Goal: Information Seeking & Learning: Learn about a topic

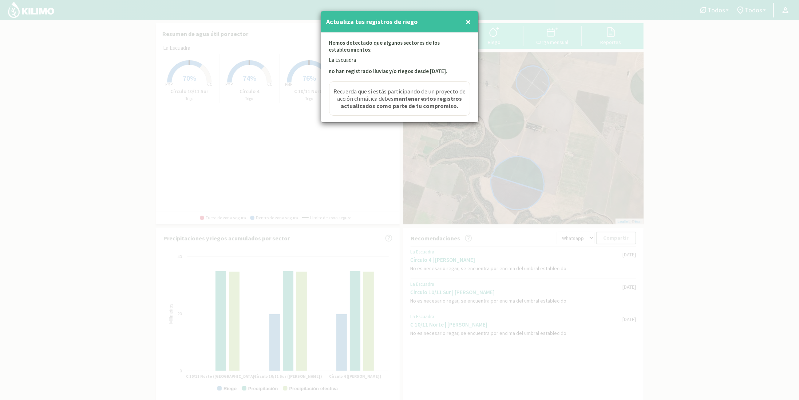
click at [469, 23] on span "×" at bounding box center [468, 22] width 5 height 12
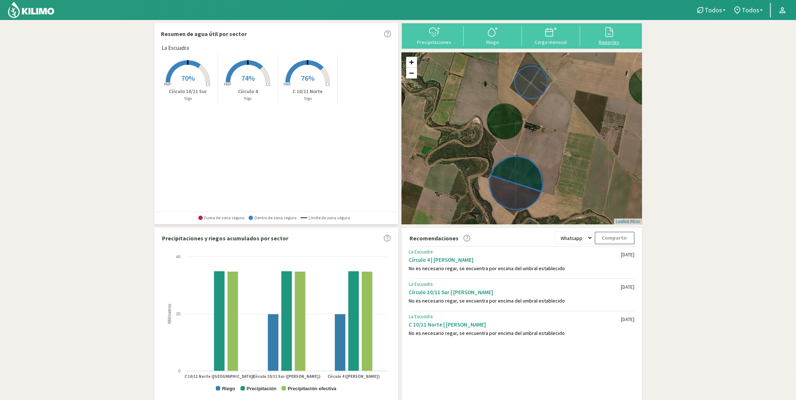
click at [603, 38] on button "Reportes" at bounding box center [609, 35] width 58 height 19
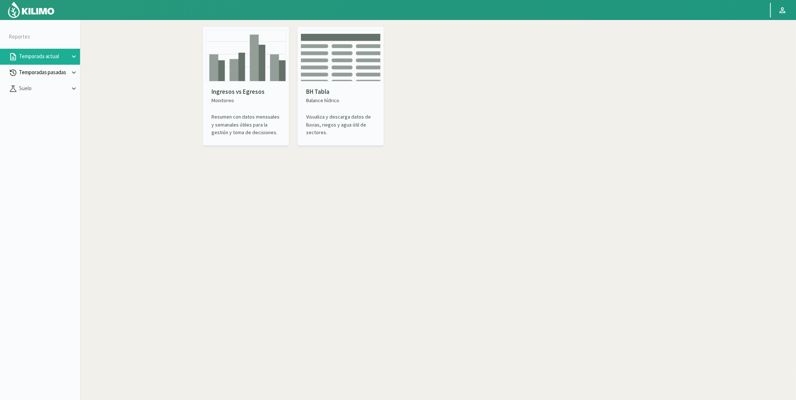
click at [55, 75] on p "Temporadas pasadas" at bounding box center [43, 72] width 52 height 8
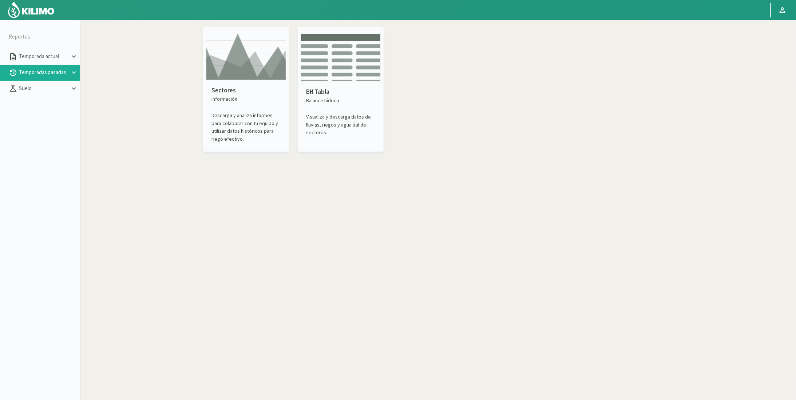
click at [269, 67] on img at bounding box center [246, 55] width 80 height 50
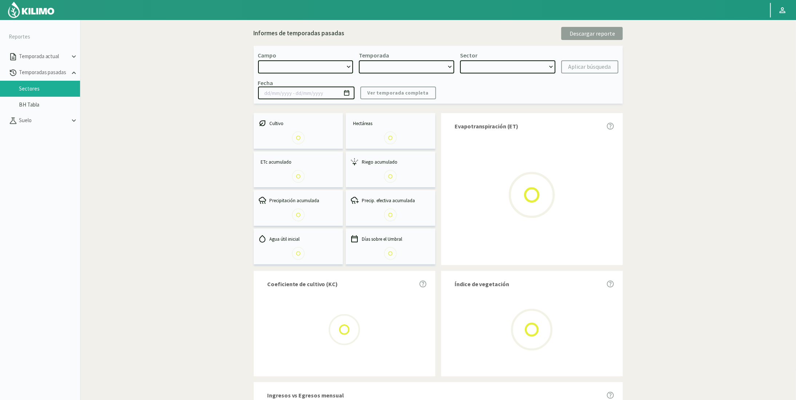
select select "0: Object"
click at [375, 64] on select at bounding box center [406, 66] width 95 height 13
type input "[DATE] - [DATE]"
select select "0: 2024"
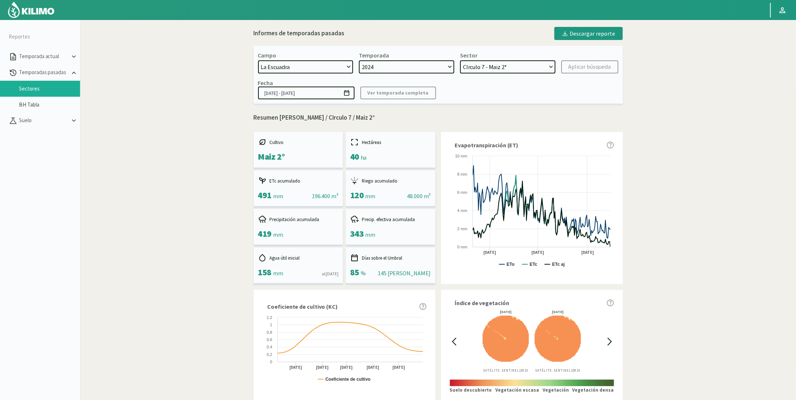
click at [359, 60] on select "2024 2023 2022" at bounding box center [406, 66] width 95 height 13
click at [507, 63] on select "CIrculo 7 - Maiz 2° C5 - Maiz 2° C3D - Maiz 2° Círculo 10/11 Sur - Maiz 1° Círc…" at bounding box center [507, 66] width 95 height 13
select select "3: Object"
click at [460, 60] on select "CIrculo 7 - Maiz 2° C5 - Maiz 2° C3D - Maiz 2° Círculo 10/11 Sur - Maiz 1° Círc…" at bounding box center [507, 66] width 95 height 13
click at [43, 58] on p "Temporada actual" at bounding box center [43, 56] width 52 height 8
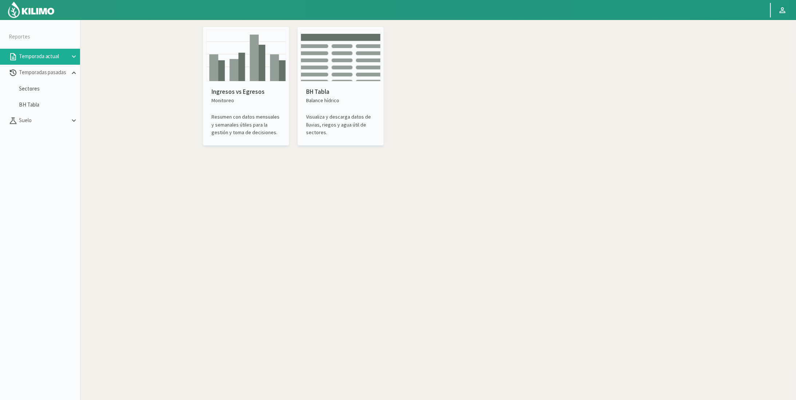
click at [254, 78] on img at bounding box center [246, 56] width 80 height 52
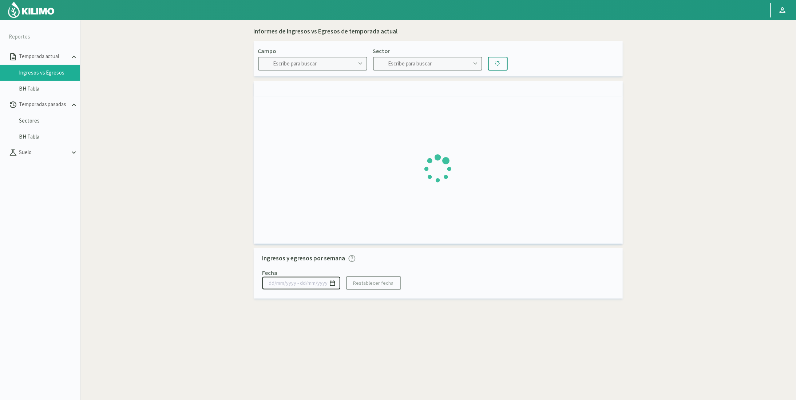
type input "La Escuadra"
type input "C 10/11 Norte"
type input "[DATE] - [DATE]"
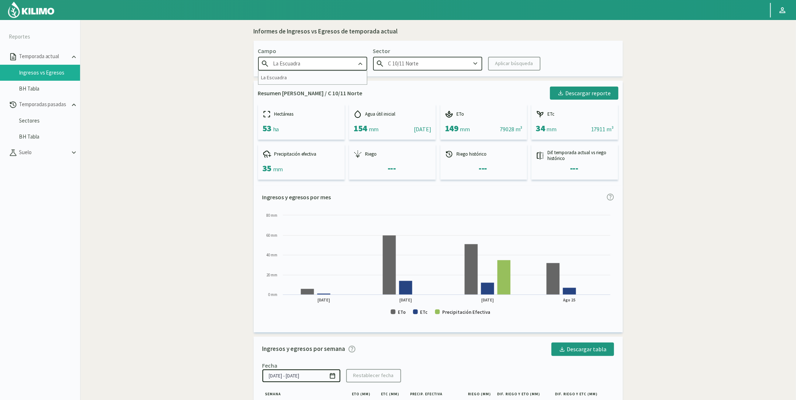
click at [332, 63] on input "La Escuadra" at bounding box center [312, 63] width 109 height 13
click at [427, 62] on input "C 10/11 Norte" at bounding box center [427, 63] width 109 height 13
click at [394, 76] on div "C 10/11 Norte" at bounding box center [428, 77] width 108 height 13
click at [419, 66] on input "C 10/11 Norte" at bounding box center [427, 63] width 109 height 13
click at [409, 67] on input "C 10/11 Norte" at bounding box center [427, 63] width 109 height 13
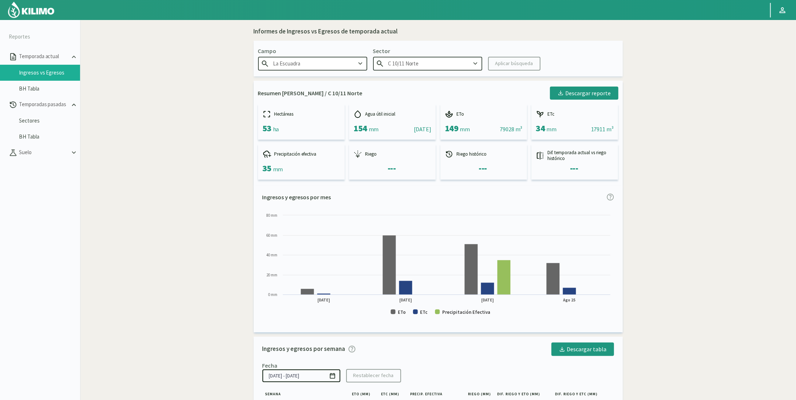
drag, startPoint x: 236, startPoint y: 95, endPoint x: 233, endPoint y: 78, distance: 17.0
click at [233, 78] on div "Informes de Ingresos vs Egresos de temporada actual Campo [PERSON_NAME] Sector …" at bounding box center [438, 278] width 488 height 510
click at [406, 60] on input "C 10/11 Norte" at bounding box center [427, 63] width 109 height 13
click at [141, 116] on section "Reportes Temporada actual Ingresos vs Egresos BH Tabla Temporadas pasadas Secto…" at bounding box center [398, 220] width 796 height 400
click at [37, 89] on link "BH Tabla" at bounding box center [49, 89] width 61 height 7
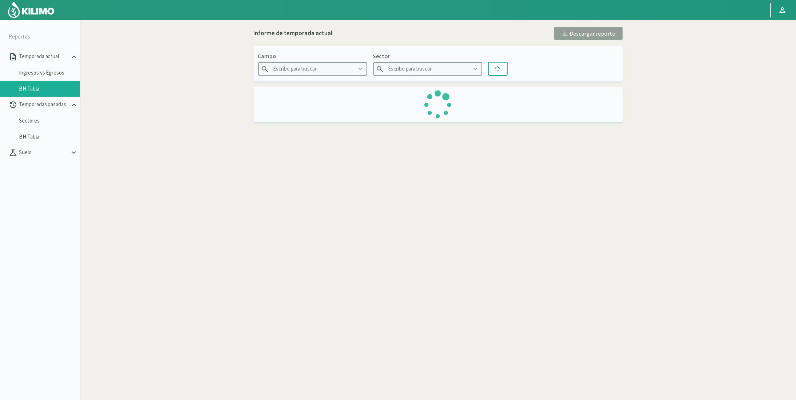
type input "La Escuadra"
type input "C 10/11 Norte"
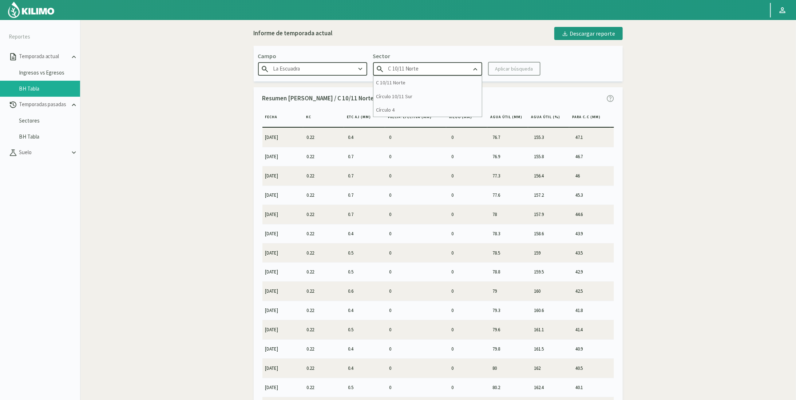
click at [393, 71] on input "C 10/11 Norte" at bounding box center [427, 68] width 109 height 13
click at [236, 213] on div "Informe de temporada actual Descargar reporte Campo [PERSON_NAME] Sector C 10/1…" at bounding box center [438, 217] width 488 height 388
click at [46, 103] on p "Temporadas pasadas" at bounding box center [43, 104] width 52 height 8
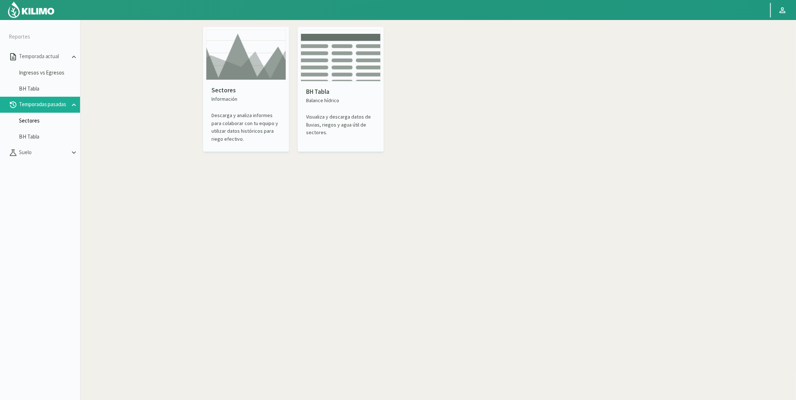
click at [39, 120] on link "Sectores" at bounding box center [49, 121] width 61 height 7
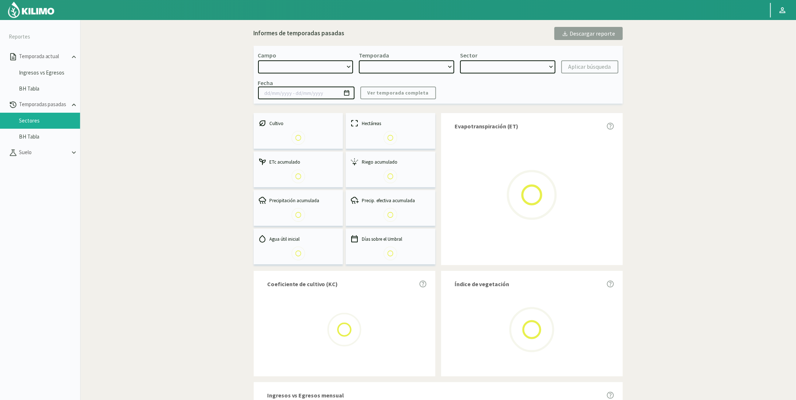
select select "0: Object"
type input "[DATE] - [DATE]"
select select "0: 2024"
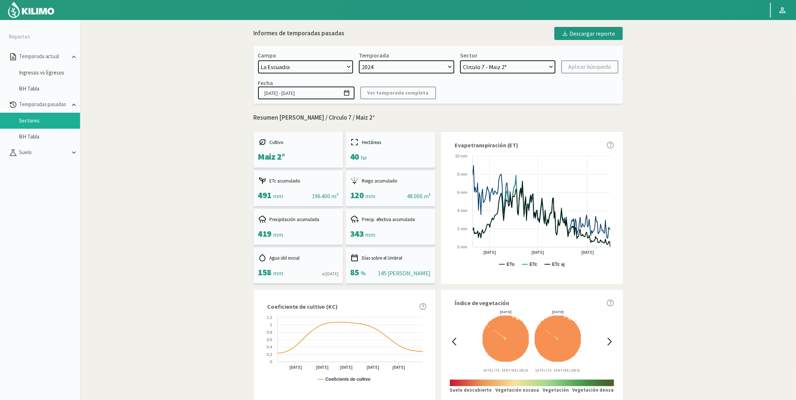
click at [493, 70] on select "CIrculo 7 - Maiz 2° C5 - Maiz 2° C3D - Maiz 2° Círculo 10/11 Sur - Maiz 1° Círc…" at bounding box center [507, 66] width 95 height 13
select select "5: Object"
click at [460, 60] on select "CIrculo 7 - Maiz 2° C5 - Maiz 2° C3D - Maiz 2° Círculo 10/11 Sur - Maiz 1° Círc…" at bounding box center [507, 66] width 95 height 13
click at [581, 68] on div "Aplicar búsqueda" at bounding box center [590, 67] width 43 height 9
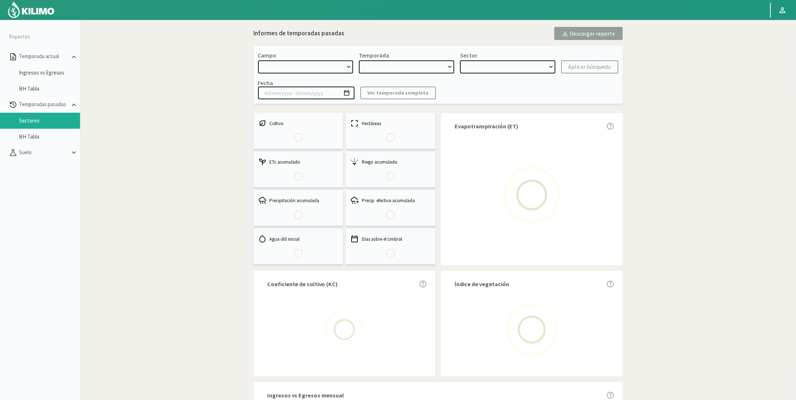
select select "0: Object"
type input "[DATE] - [DATE]"
select select "0: 2024"
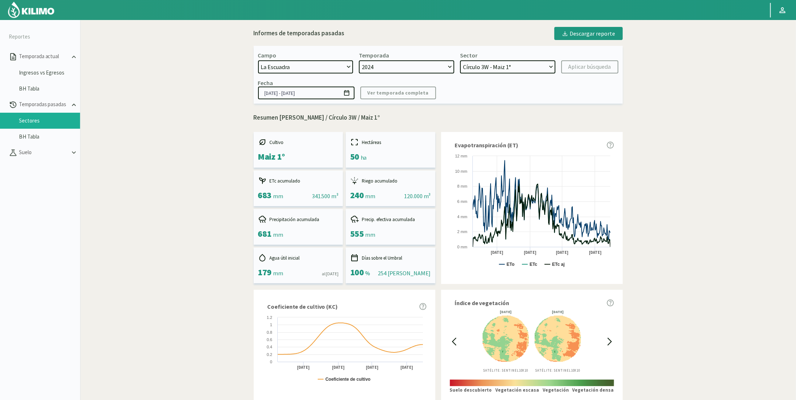
drag, startPoint x: 581, startPoint y: 68, endPoint x: 655, endPoint y: 51, distance: 75.9
click at [655, 51] on div "Informes de temporadas pasadas Descargar reporte Campo: [GEOGRAPHIC_DATA] Secto…" at bounding box center [438, 363] width 488 height 680
drag, startPoint x: 258, startPoint y: 196, endPoint x: 271, endPoint y: 195, distance: 12.8
click at [271, 195] on span "683" at bounding box center [265, 195] width 14 height 11
copy span "683"
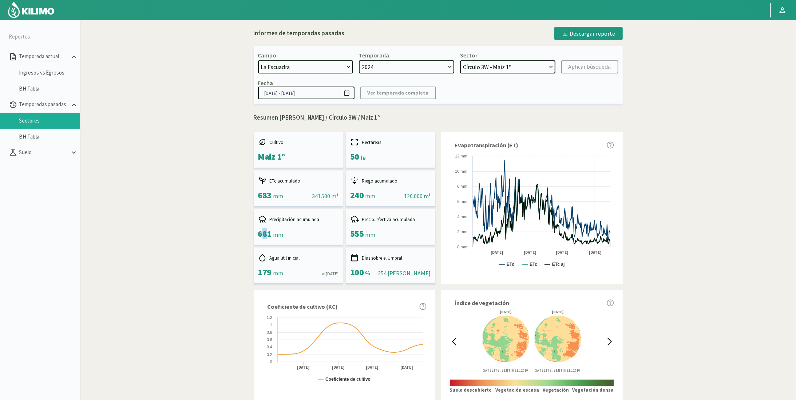
drag, startPoint x: 256, startPoint y: 233, endPoint x: 262, endPoint y: 233, distance: 5.8
click at [262, 233] on div "Precipitación acumulada 681 mm" at bounding box center [299, 227] width 90 height 36
click at [259, 233] on span "681" at bounding box center [265, 233] width 14 height 11
drag, startPoint x: 259, startPoint y: 233, endPoint x: 270, endPoint y: 233, distance: 11.3
click at [270, 233] on span "681" at bounding box center [265, 233] width 14 height 11
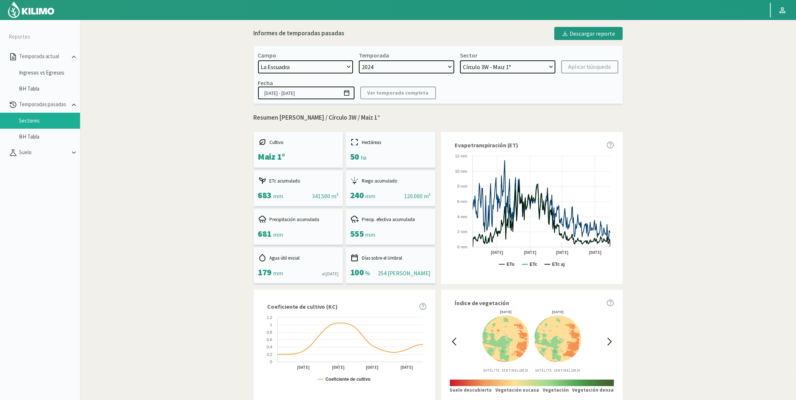
copy span "681"
drag, startPoint x: 349, startPoint y: 234, endPoint x: 363, endPoint y: 234, distance: 13.8
click at [363, 234] on div "Precip. efectiva acumulada 555 mm" at bounding box center [391, 227] width 90 height 36
copy span "555"
drag, startPoint x: 350, startPoint y: 194, endPoint x: 363, endPoint y: 194, distance: 12.4
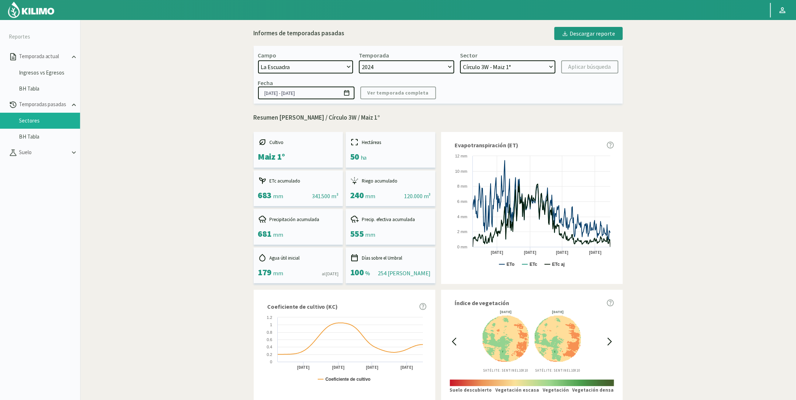
click at [363, 194] on span "240" at bounding box center [357, 195] width 14 height 11
copy span "240"
drag, startPoint x: 596, startPoint y: 36, endPoint x: 652, endPoint y: 347, distance: 316.4
click at [596, 36] on div "Descargar reporte" at bounding box center [589, 33] width 54 height 9
click at [514, 62] on select "CIrculo 7 - Maiz 2° C5 - Maiz 2° C3D - Maiz 2° Círculo 10/11 Sur - Maiz 1° Círc…" at bounding box center [507, 66] width 95 height 13
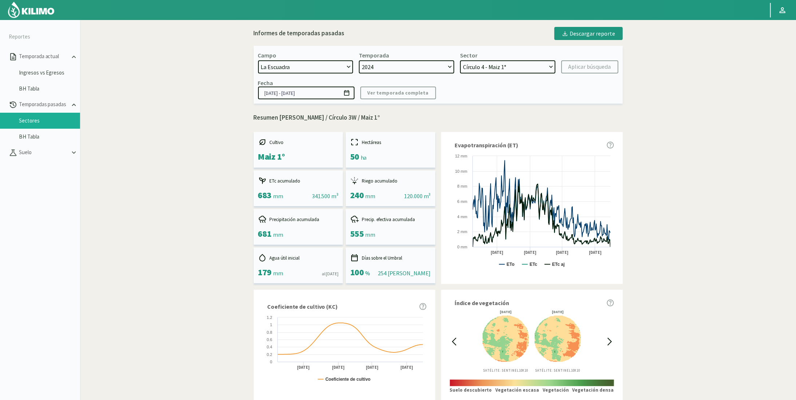
click at [460, 60] on select "CIrculo 7 - Maiz 2° C5 - Maiz 2° C3D - Maiz 2° Círculo 10/11 Sur - Maiz 1° Círc…" at bounding box center [507, 66] width 95 height 13
click at [593, 64] on div "Aplicar búsqueda" at bounding box center [590, 67] width 43 height 9
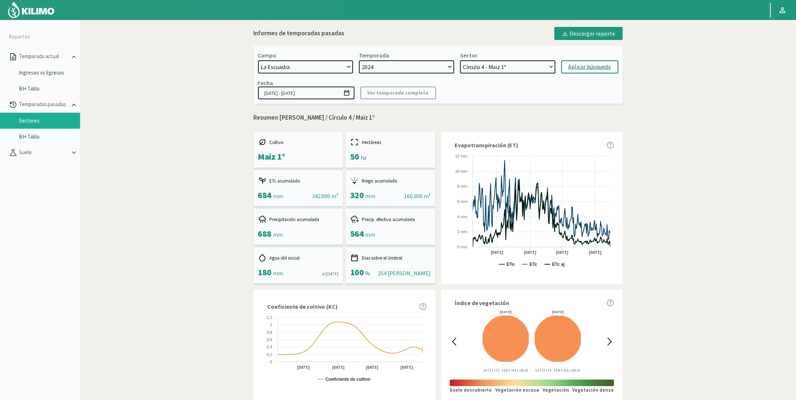
drag, startPoint x: 258, startPoint y: 195, endPoint x: 272, endPoint y: 194, distance: 13.5
click at [272, 194] on span "684" at bounding box center [265, 195] width 14 height 11
copy span "684"
drag, startPoint x: 259, startPoint y: 236, endPoint x: 270, endPoint y: 235, distance: 11.3
click at [270, 235] on span "688" at bounding box center [265, 233] width 14 height 11
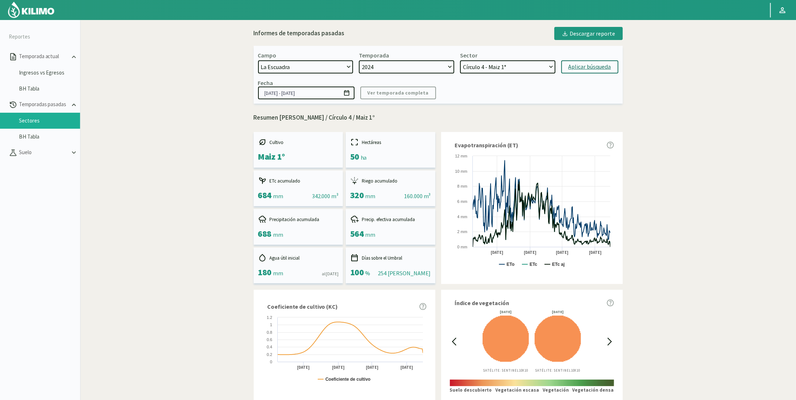
copy span "688"
drag, startPoint x: 351, startPoint y: 233, endPoint x: 362, endPoint y: 233, distance: 10.6
click at [362, 233] on span "564" at bounding box center [357, 233] width 14 height 11
copy span "564"
drag, startPoint x: 258, startPoint y: 276, endPoint x: 271, endPoint y: 273, distance: 13.0
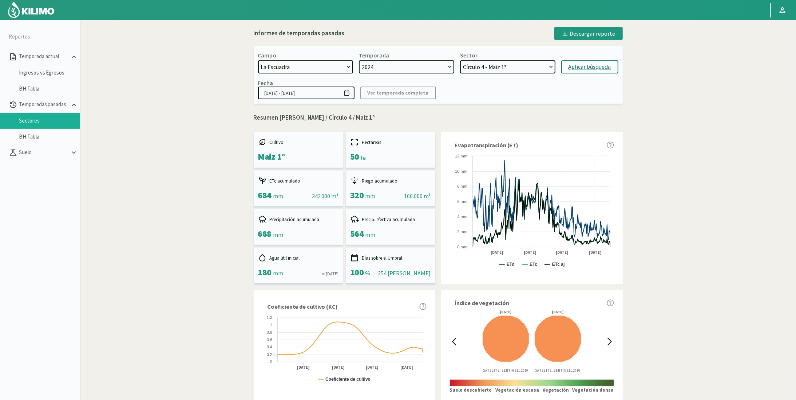
click at [271, 273] on div "Agua útil inicial 180 mm || al [DATE]" at bounding box center [299, 266] width 90 height 36
copy span "180"
click at [518, 65] on select "CIrculo 7 - Maiz 2° C5 - Maiz 2° C3D - Maiz 2° Círculo 10/11 Sur - Maiz 1° Círc…" at bounding box center [507, 66] width 95 height 13
click at [460, 60] on select "CIrculo 7 - Maiz 2° C5 - Maiz 2° C3D - Maiz 2° Círculo 10/11 Sur - Maiz 1° Círc…" at bounding box center [507, 66] width 95 height 13
click at [576, 68] on div "Aplicar búsqueda" at bounding box center [590, 67] width 43 height 9
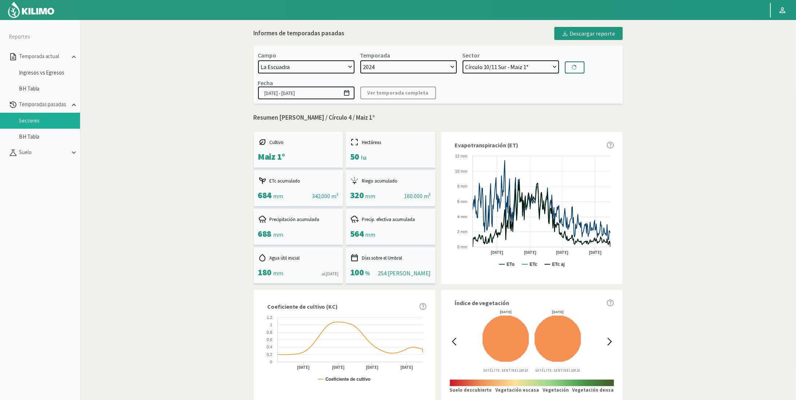
select select "21: Object"
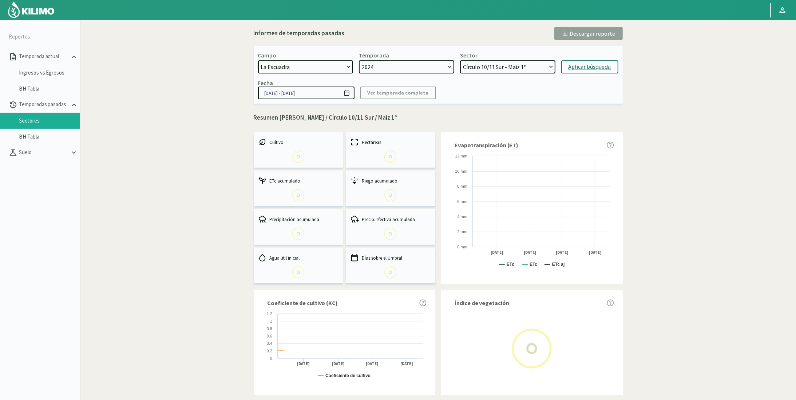
click at [210, 229] on div "Informes de temporadas pasadas Descargar reporte [GEOGRAPHIC_DATA][PERSON_NAME]…" at bounding box center [438, 359] width 488 height 672
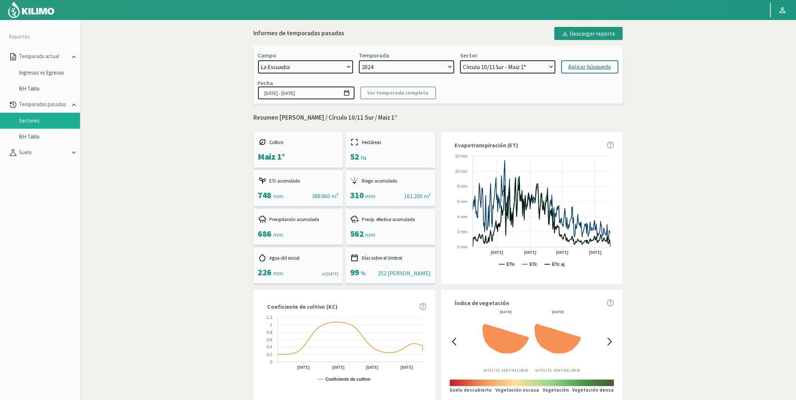
drag, startPoint x: 260, startPoint y: 194, endPoint x: 270, endPoint y: 194, distance: 10.2
click at [270, 194] on span "748" at bounding box center [265, 195] width 14 height 11
copy span "748"
drag, startPoint x: 258, startPoint y: 234, endPoint x: 272, endPoint y: 233, distance: 13.5
click at [272, 233] on span "686" at bounding box center [265, 233] width 14 height 11
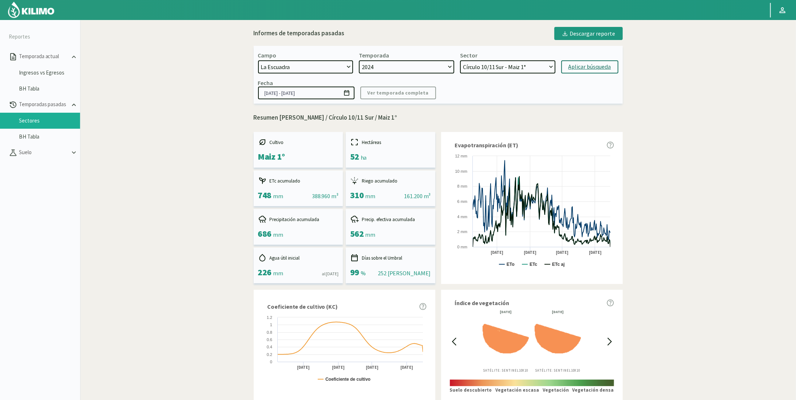
copy span "686"
click at [348, 236] on div "Precip. efectiva acumulada 562 mm" at bounding box center [391, 227] width 90 height 36
click at [350, 234] on div "Precip. efectiva acumulada 562 mm" at bounding box center [391, 227] width 90 height 36
drag, startPoint x: 351, startPoint y: 234, endPoint x: 364, endPoint y: 233, distance: 13.5
click at [364, 233] on span "562" at bounding box center [357, 233] width 14 height 11
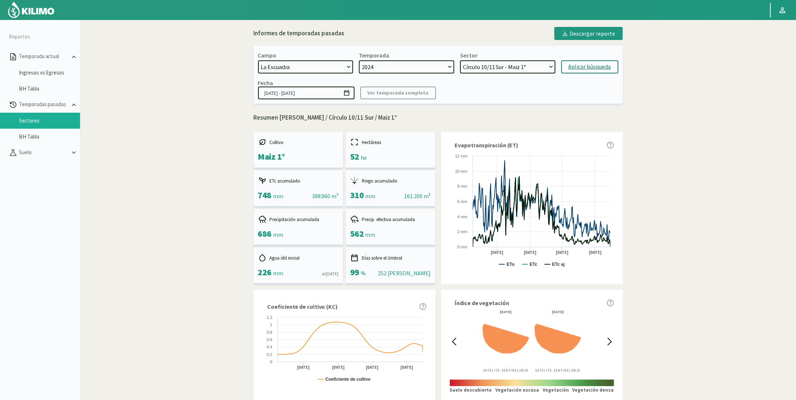
click at [263, 272] on span "226" at bounding box center [265, 272] width 14 height 11
drag, startPoint x: 351, startPoint y: 194, endPoint x: 363, endPoint y: 194, distance: 12.4
click at [363, 194] on span "310" at bounding box center [357, 195] width 14 height 11
click at [45, 137] on link "BH Tabla" at bounding box center [49, 137] width 61 height 7
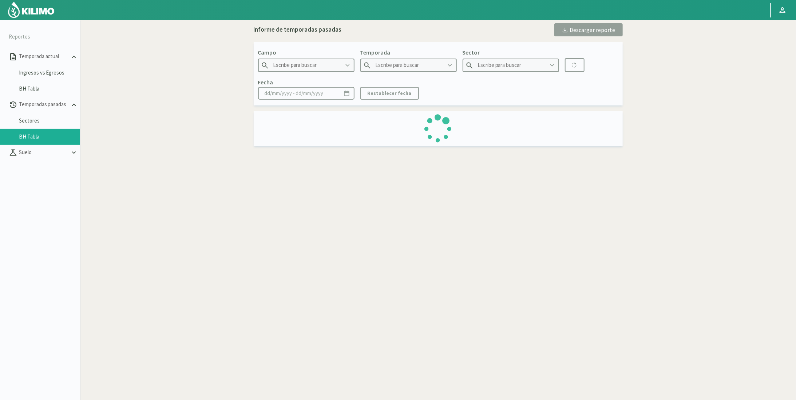
type input "La Escuadra"
type input "2022"
type input "Círculo 10/11 Sur - Maiz 2°"
type input "[DATE] - [DATE]"
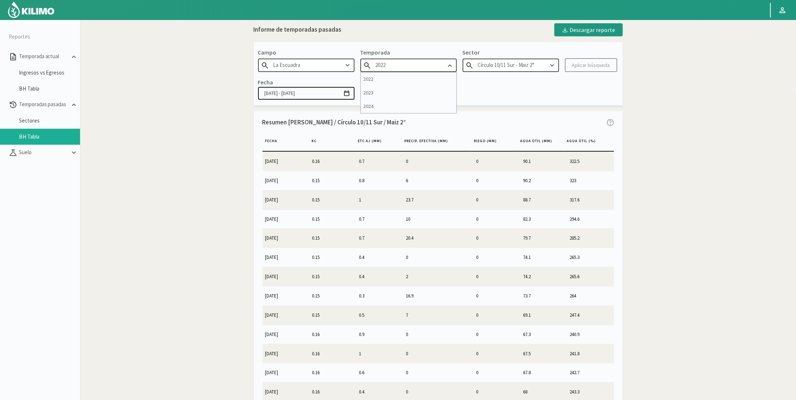
click at [407, 68] on input "2022" at bounding box center [408, 65] width 96 height 13
click at [404, 63] on input "2022" at bounding box center [408, 65] width 96 height 13
click at [368, 104] on div "2024" at bounding box center [409, 106] width 96 height 13
type input "2024"
type input "Círculo 10/11 Sur - Maiz 1°"
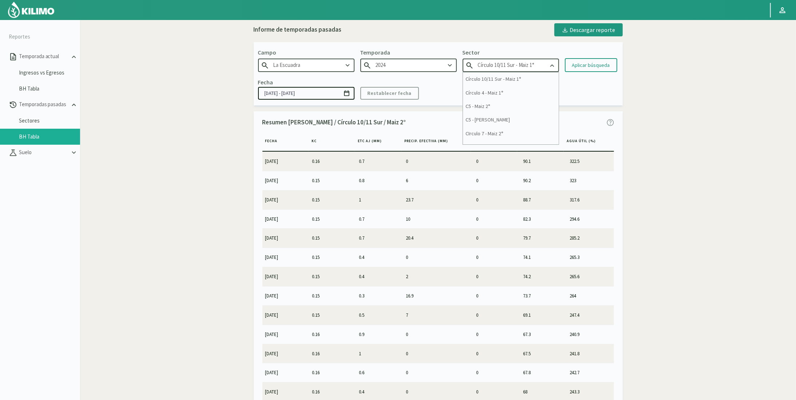
click at [504, 67] on input "Círculo 10/11 Sur - Maiz 1°" at bounding box center [511, 65] width 96 height 13
click at [526, 77] on div "Círculo 10/11 Sur - Maiz 1°" at bounding box center [511, 78] width 96 height 13
click at [284, 91] on input "[DATE] - [DATE]" at bounding box center [306, 93] width 96 height 13
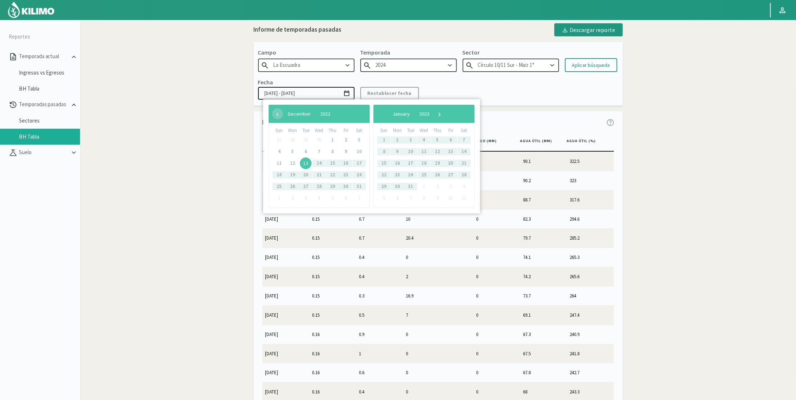
click at [284, 91] on input "[DATE] - [DATE]" at bounding box center [306, 93] width 96 height 13
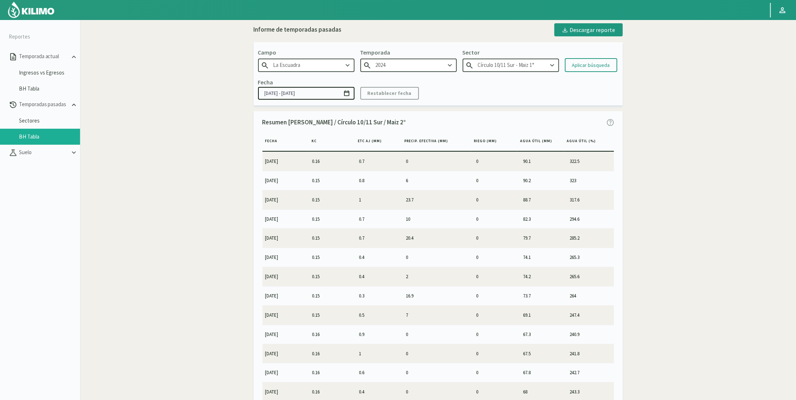
click at [267, 92] on input "[DATE] - [DATE]" at bounding box center [306, 93] width 96 height 13
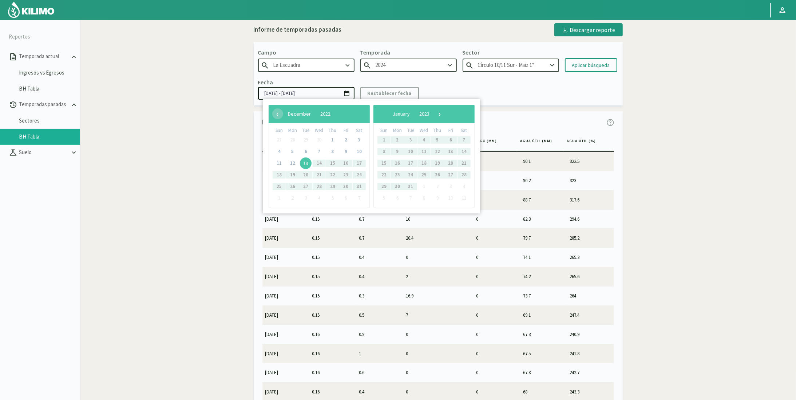
click at [267, 92] on input "[DATE] - [DATE]" at bounding box center [306, 93] width 96 height 13
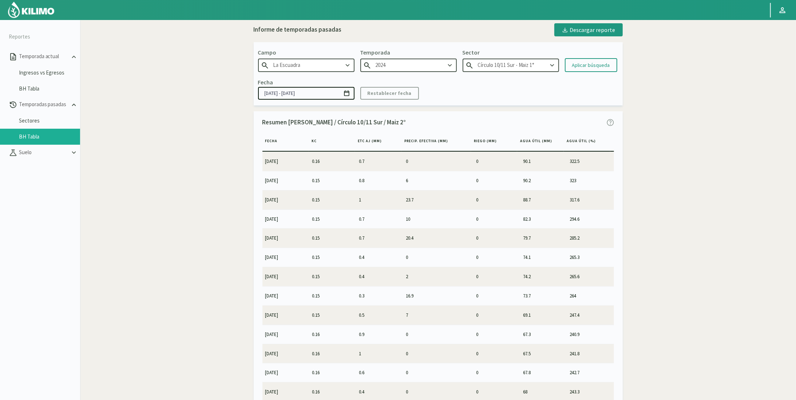
click at [267, 92] on input "[DATE] - [DATE]" at bounding box center [306, 93] width 96 height 13
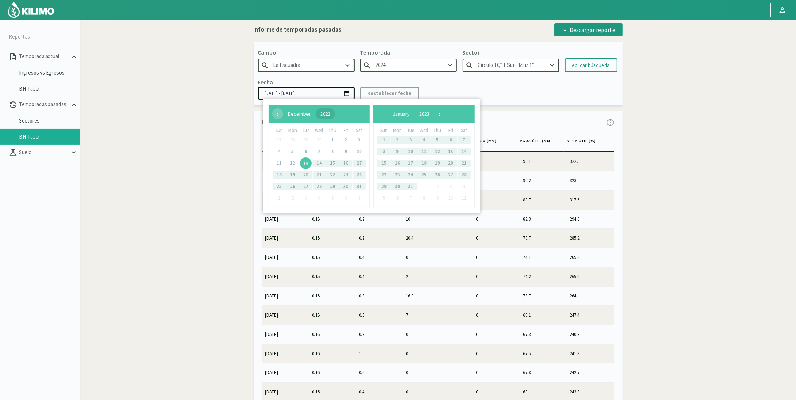
click at [331, 116] on span "2022" at bounding box center [325, 114] width 10 height 7
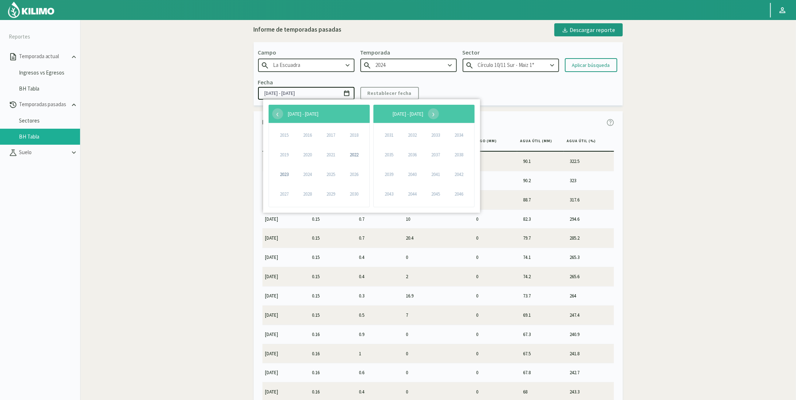
click at [309, 174] on span "2024" at bounding box center [307, 174] width 17 height 17
click at [309, 173] on span "2024" at bounding box center [307, 174] width 17 height 17
click at [503, 91] on div "Fecha [DATE] - [DATE] Restablecer fecha" at bounding box center [438, 88] width 360 height 21
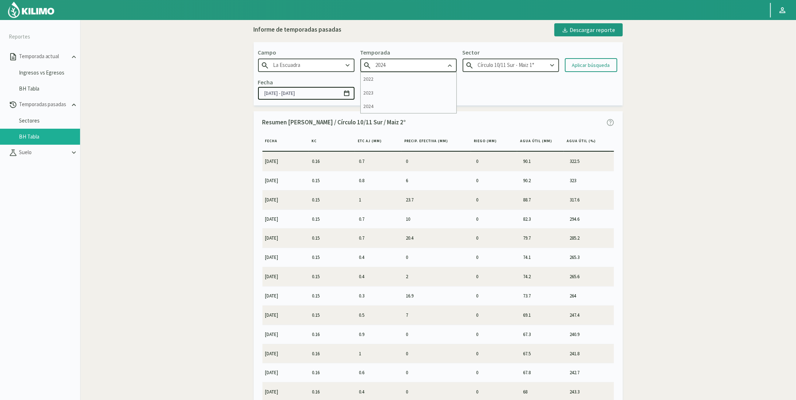
click at [420, 62] on input "2024" at bounding box center [408, 65] width 96 height 13
click at [376, 106] on div "2024" at bounding box center [409, 106] width 96 height 13
click at [501, 67] on input "Círculo 10/11 Sur - Maiz 1°" at bounding box center [511, 65] width 96 height 13
click at [501, 77] on div "Círculo 10/11 Sur - Maiz 1°" at bounding box center [511, 78] width 96 height 13
click at [578, 66] on div "Aplicar búsqueda" at bounding box center [591, 66] width 38 height 8
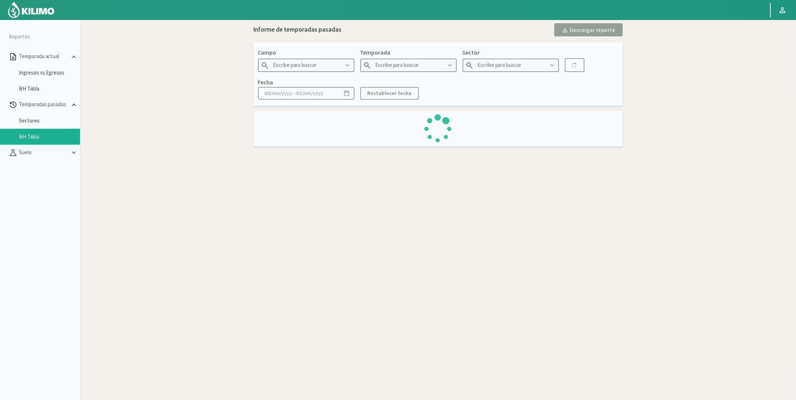
type input "La Escuadra"
type input "2024"
type input "Círculo 10/11 Sur - Maiz 1°"
type input "[DATE] - [DATE]"
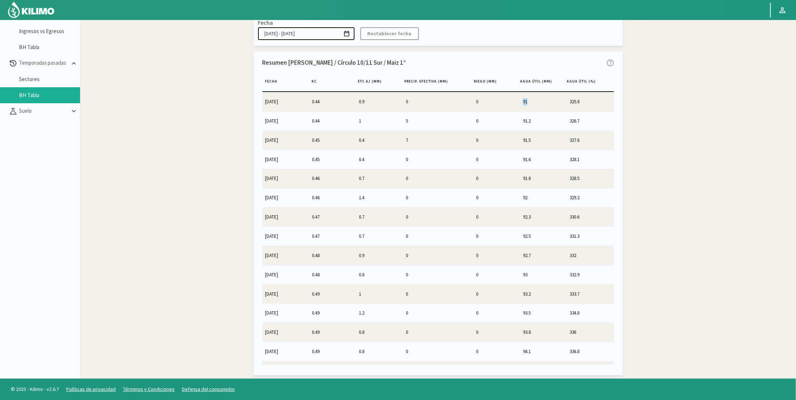
drag, startPoint x: 521, startPoint y: 100, endPoint x: 526, endPoint y: 100, distance: 5.8
click at [526, 100] on td "91" at bounding box center [543, 101] width 47 height 19
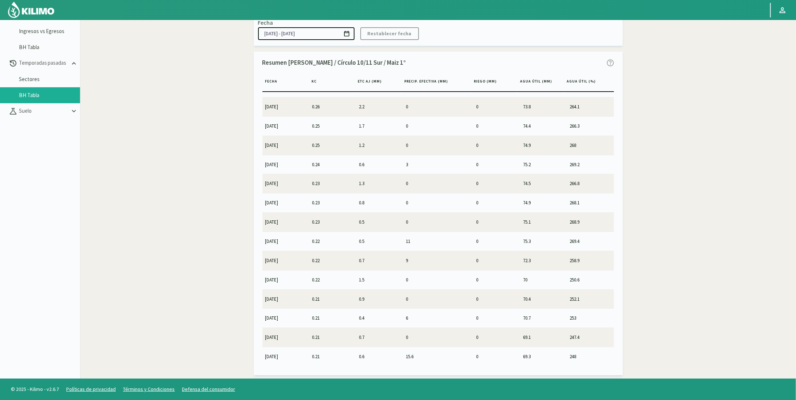
scroll to position [4576, 0]
drag, startPoint x: 520, startPoint y: 356, endPoint x: 529, endPoint y: 355, distance: 8.8
click at [529, 386] on td "63.2" at bounding box center [543, 395] width 47 height 19
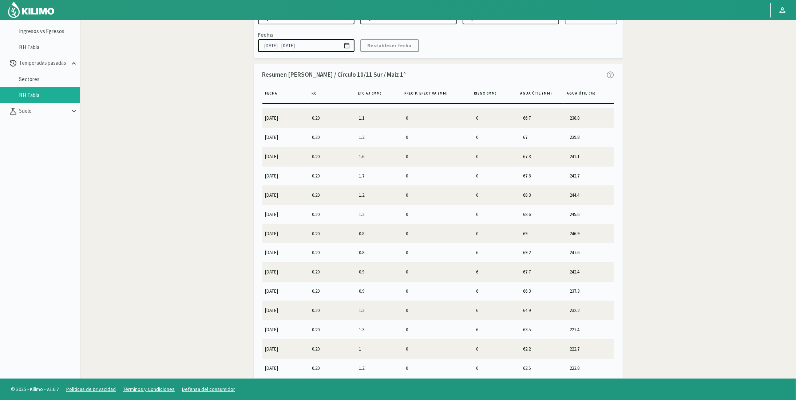
scroll to position [0, 0]
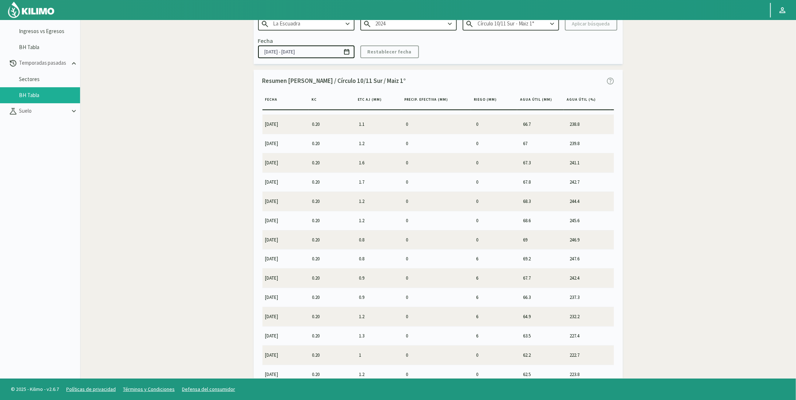
click at [475, 27] on input "Círculo 10/11 Sur - Maiz 1°" at bounding box center [511, 23] width 96 height 13
drag, startPoint x: 482, startPoint y: 51, endPoint x: 496, endPoint y: 23, distance: 31.4
click at [496, 23] on input "Círculo 10/11 Sur - Maiz 1°" at bounding box center [511, 23] width 96 height 13
click at [490, 50] on div "Círculo 4 - Maiz 1°" at bounding box center [511, 51] width 96 height 13
type input "Círculo 4 - Maiz 1°"
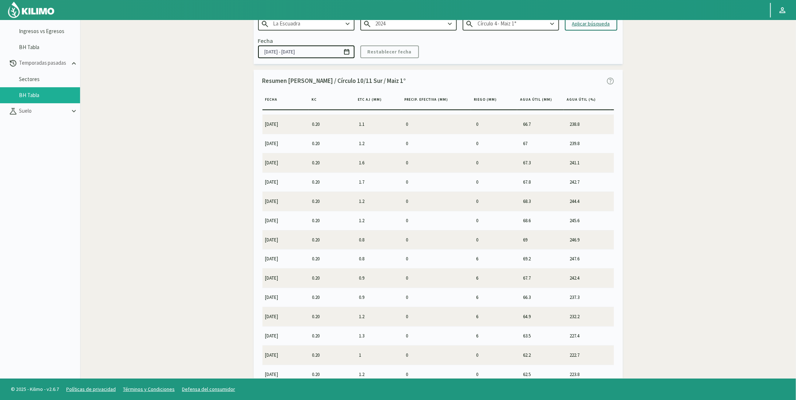
click at [580, 24] on div "Aplicar búsqueda" at bounding box center [591, 24] width 38 height 8
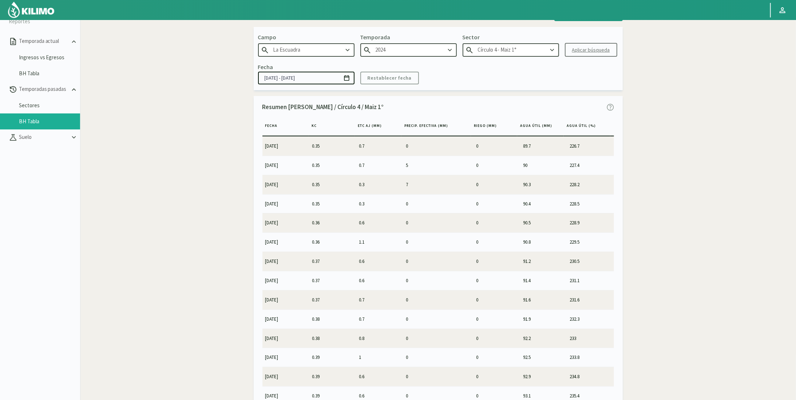
scroll to position [5, 0]
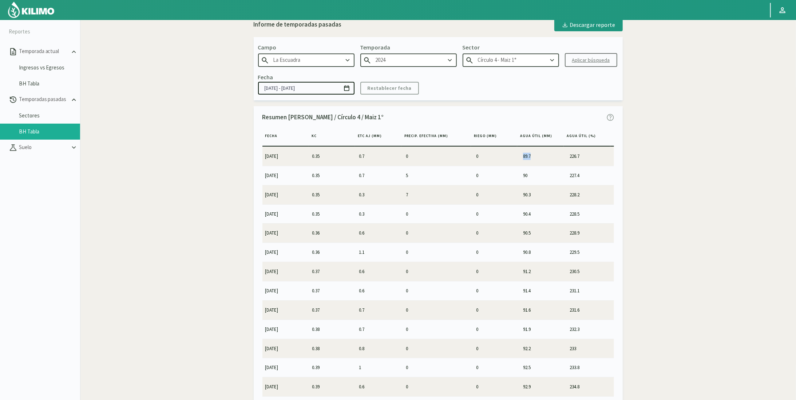
drag, startPoint x: 521, startPoint y: 155, endPoint x: 531, endPoint y: 155, distance: 9.8
click at [531, 155] on td "89.7" at bounding box center [543, 156] width 47 height 19
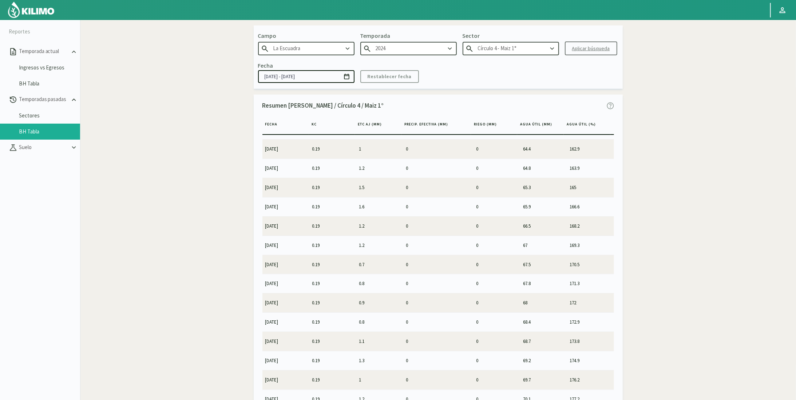
scroll to position [18, 0]
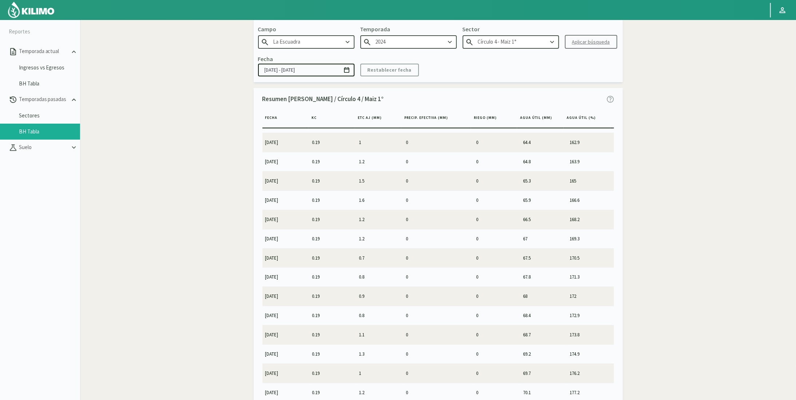
drag, startPoint x: 520, startPoint y: 392, endPoint x: 524, endPoint y: 392, distance: 4.0
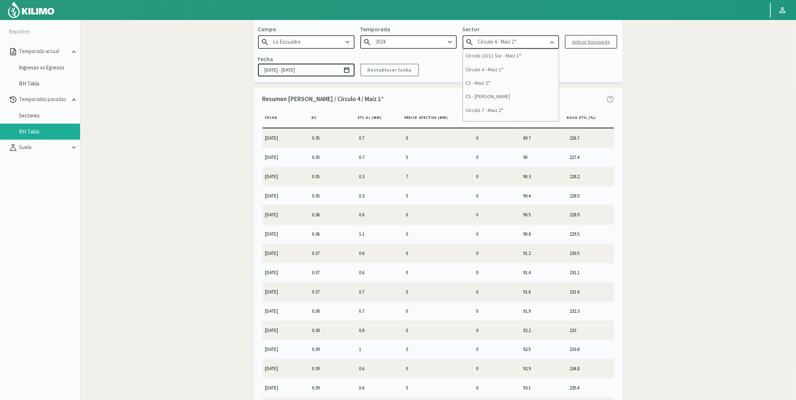
click at [544, 41] on input "Círculo 4 - Maiz 1°" at bounding box center [511, 41] width 96 height 13
click at [500, 67] on div "Círculo 4 - Maiz 1°" at bounding box center [511, 69] width 96 height 13
click at [582, 41] on kil-button "Aplicar búsqueda" at bounding box center [591, 42] width 52 height 14
click at [577, 44] on kil-button "Aplicar búsqueda" at bounding box center [591, 42] width 52 height 14
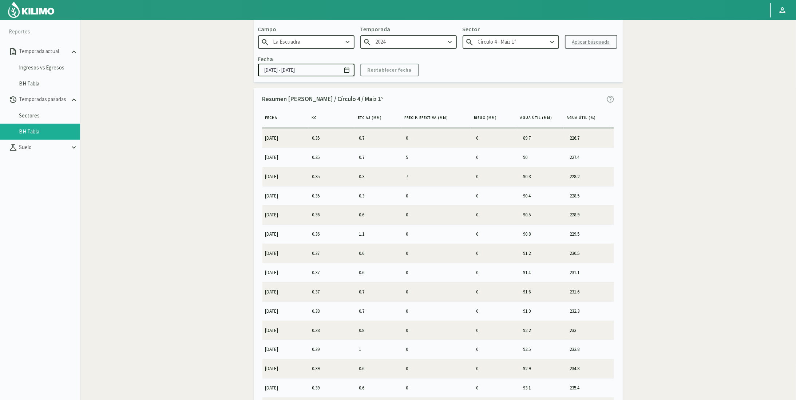
click at [529, 65] on div "Fecha [DATE] - [DATE] Restablecer fecha" at bounding box center [438, 65] width 360 height 21
click at [533, 44] on input "Círculo 4 - Maiz 1°" at bounding box center [511, 41] width 96 height 13
click at [492, 68] on div "Círculo 4 - Maiz 1°" at bounding box center [511, 69] width 96 height 13
click at [438, 41] on input "2024" at bounding box center [408, 41] width 96 height 13
click at [417, 64] on div "2023" at bounding box center [409, 69] width 96 height 13
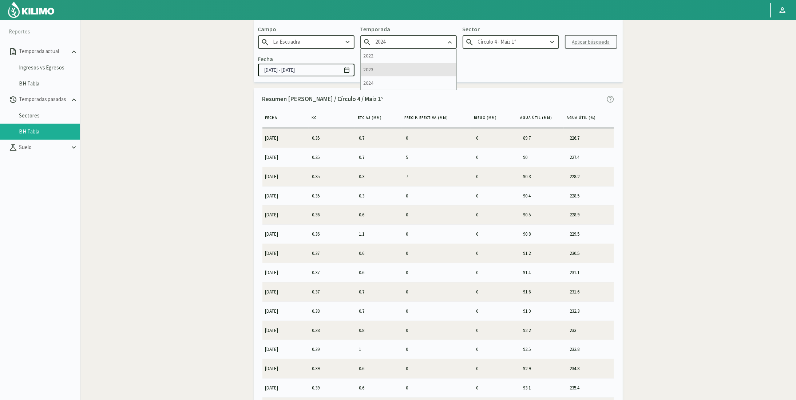
type input "2023"
type input "Círculo 10/11 Sur - Soja"
click at [421, 43] on input "2023" at bounding box center [408, 41] width 96 height 13
click at [401, 78] on div "2024" at bounding box center [409, 82] width 96 height 13
type input "2024"
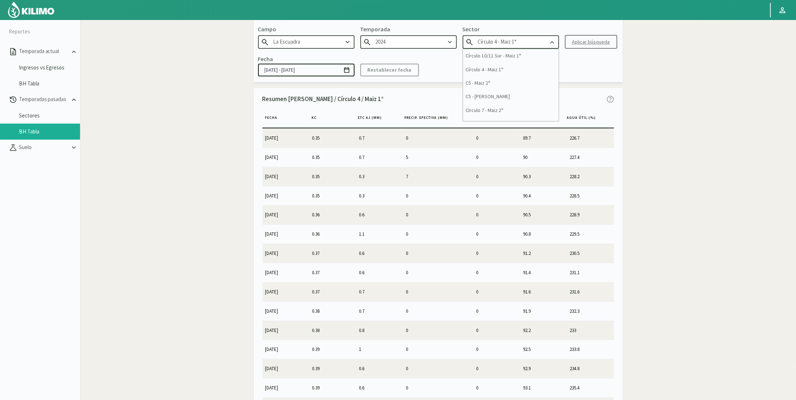
click at [499, 44] on input "Círculo 4 - Maiz 1°" at bounding box center [511, 41] width 96 height 13
click at [587, 41] on kil-button "Aplicar búsqueda" at bounding box center [591, 42] width 52 height 14
click at [489, 43] on input "Círculo 4 - Maiz 1°" at bounding box center [511, 41] width 96 height 13
click at [489, 54] on div "Círculo 10/11 Sur - Maiz 1°" at bounding box center [511, 55] width 96 height 13
type input "Círculo 10/11 Sur - Maiz 1°"
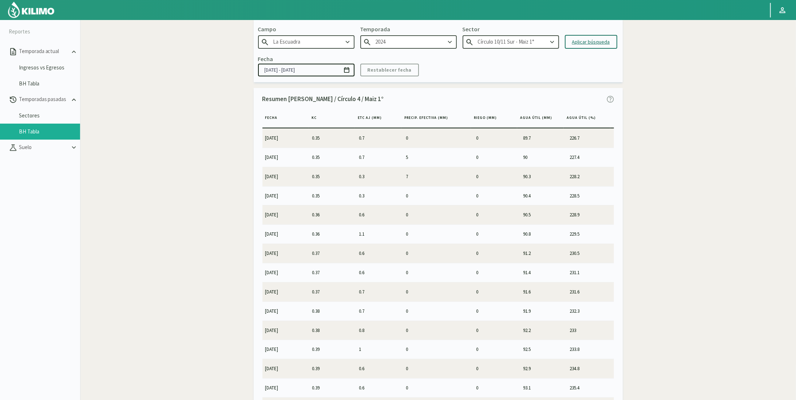
click at [587, 38] on div "Aplicar búsqueda" at bounding box center [591, 42] width 38 height 8
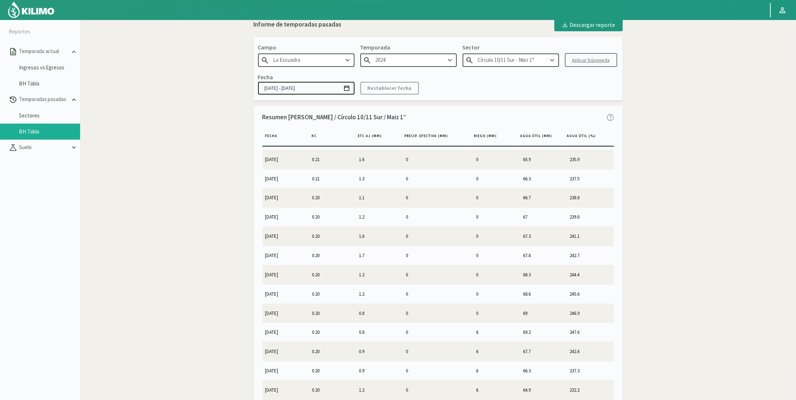
scroll to position [4576, 0]
click at [661, 255] on div "Informe de temporadas pasadas Descargar reporte Campo [PERSON_NAME] Temporada 2…" at bounding box center [438, 224] width 488 height 412
